Goal: Transaction & Acquisition: Obtain resource

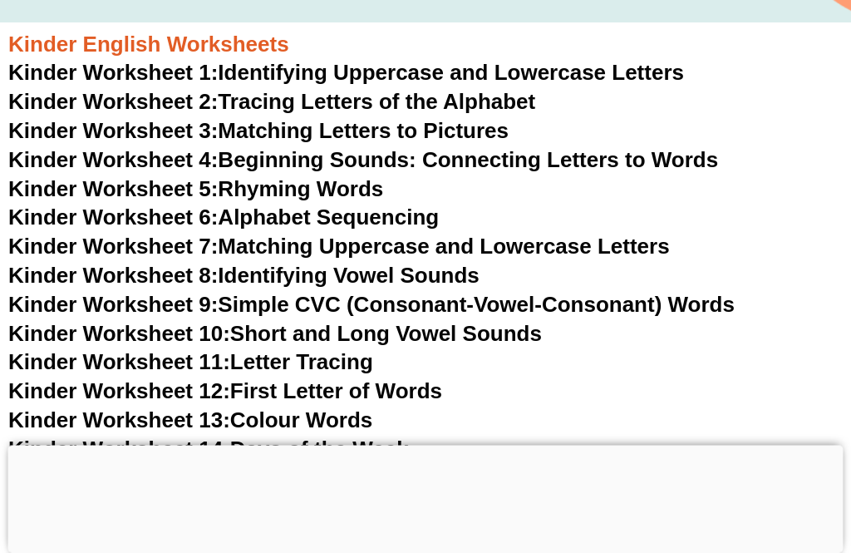
scroll to position [533, 0]
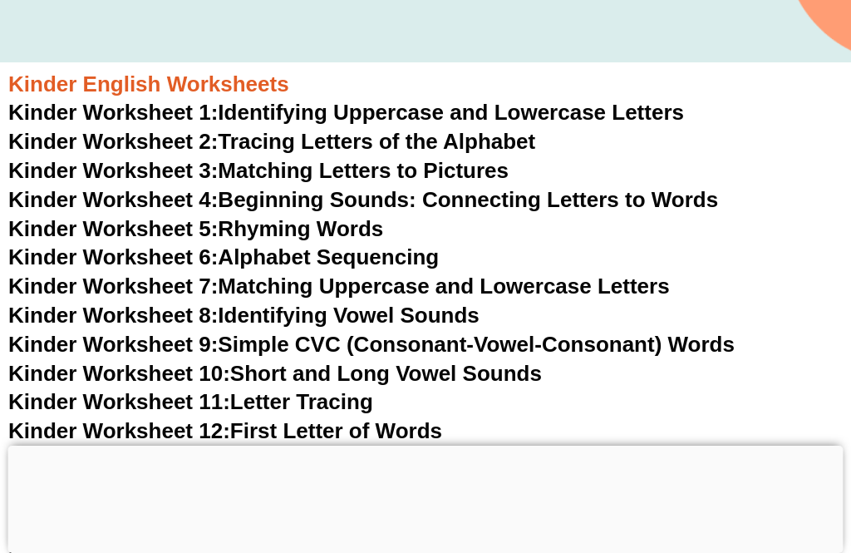
click at [250, 117] on link "Kinder Worksheet 1: Identifying Uppercase and Lowercase Letters" at bounding box center [346, 112] width 676 height 25
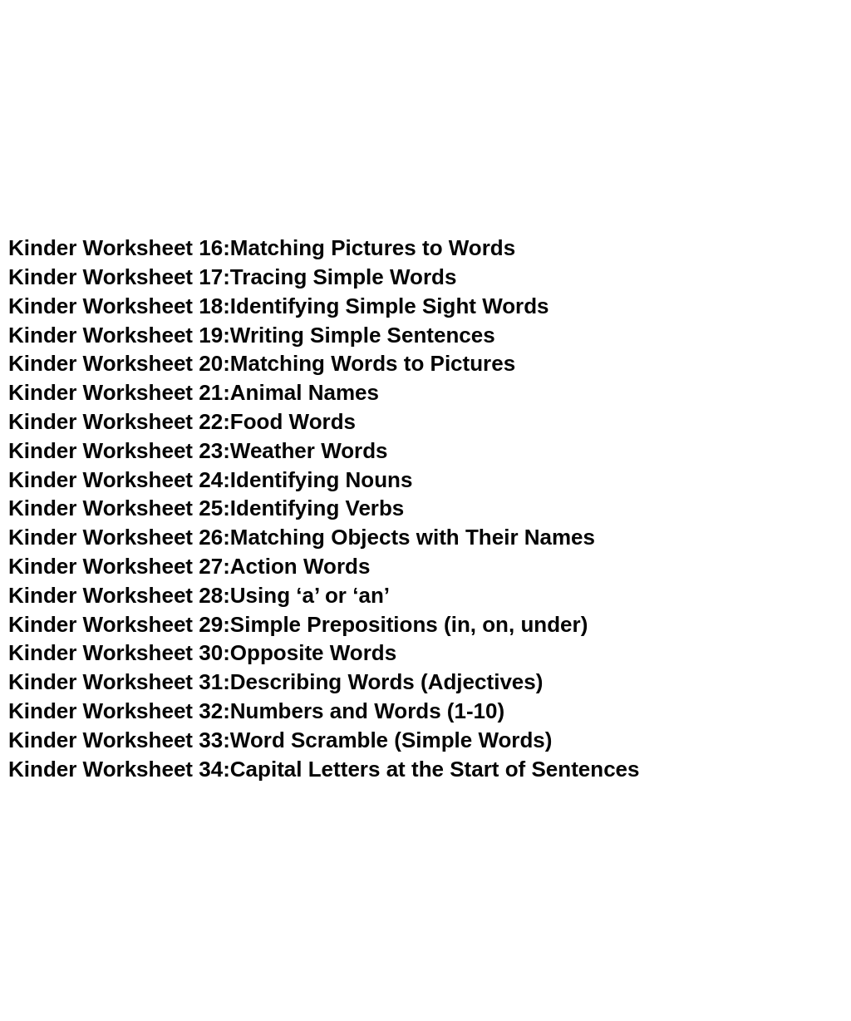
scroll to position [559, 0]
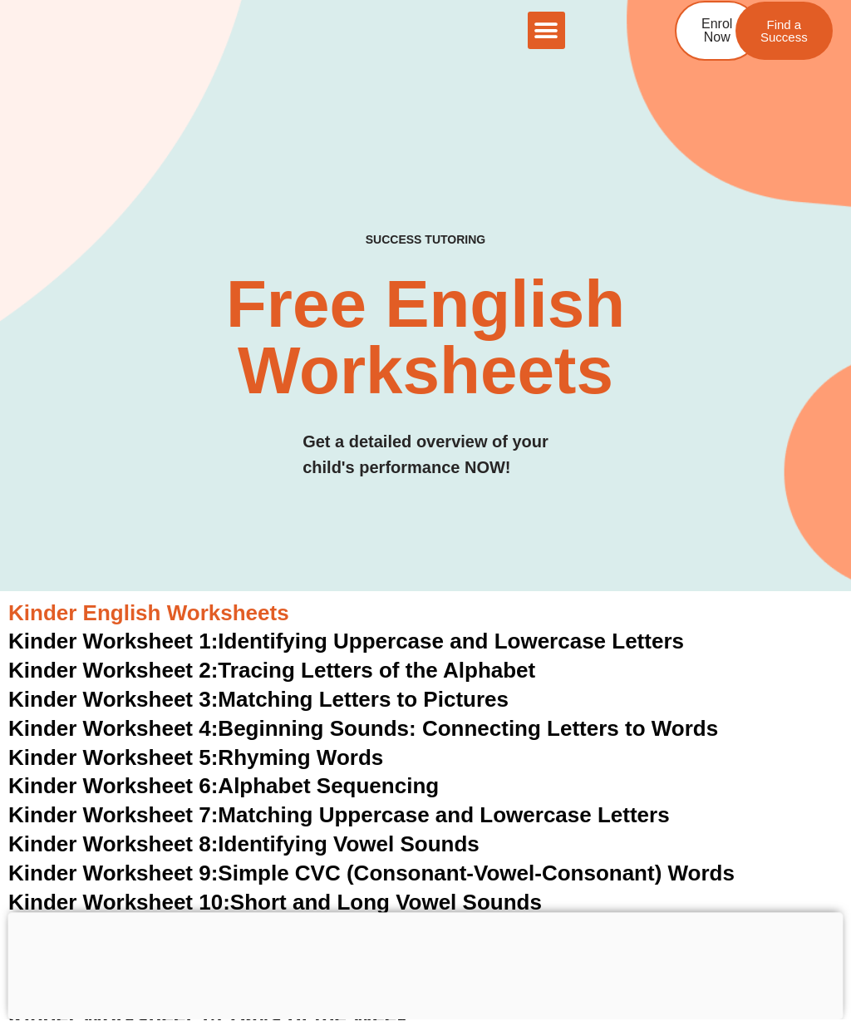
scroll to position [5, 0]
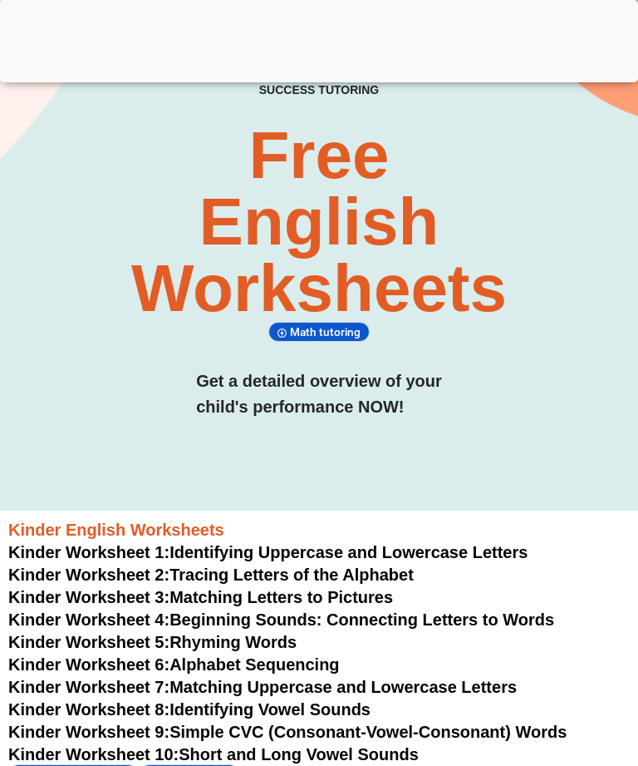
click at [207, 619] on link "Kinder Worksheet 4: Beginning Sounds: Connecting Letters to Words" at bounding box center [281, 619] width 546 height 18
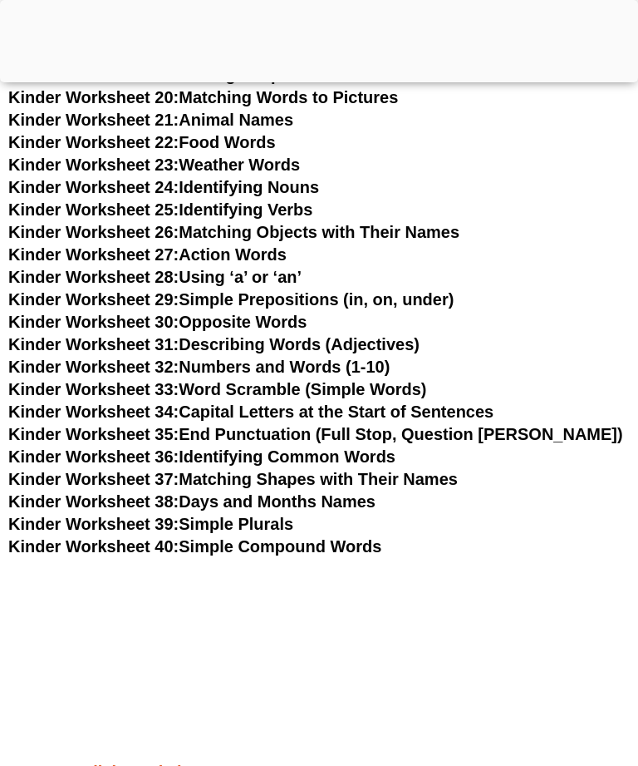
scroll to position [1108, 0]
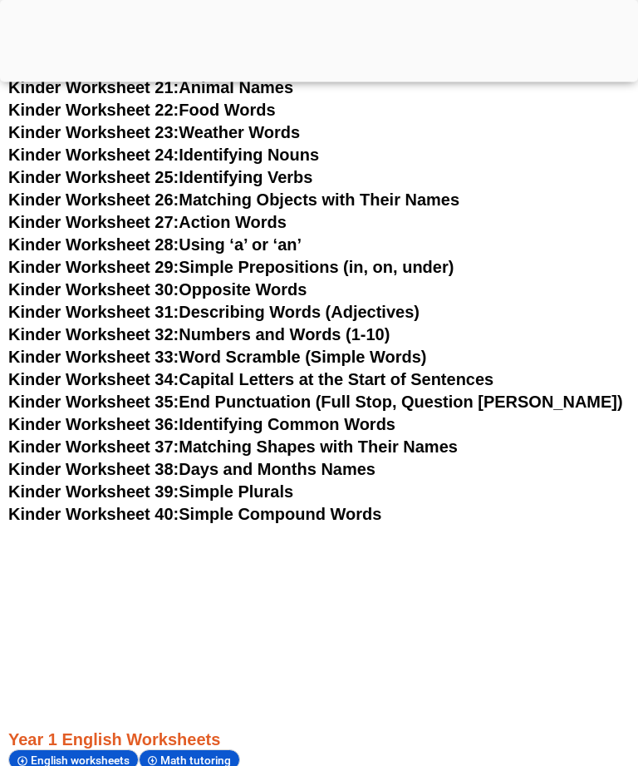
click at [206, 470] on link "Kinder Worksheet 38: Days and Months Names" at bounding box center [191, 470] width 367 height 18
